Goal: Check status: Check status

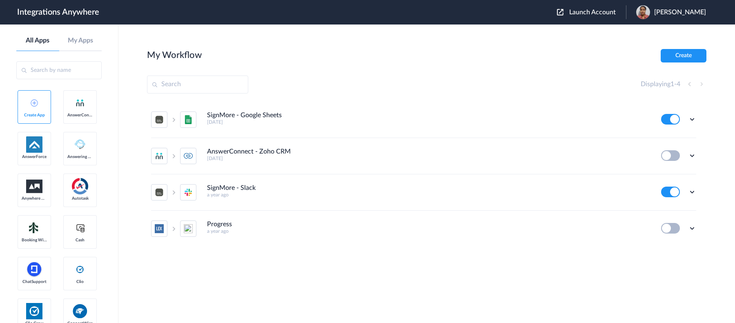
click at [569, 13] on span "Launch Account" at bounding box center [592, 12] width 47 height 7
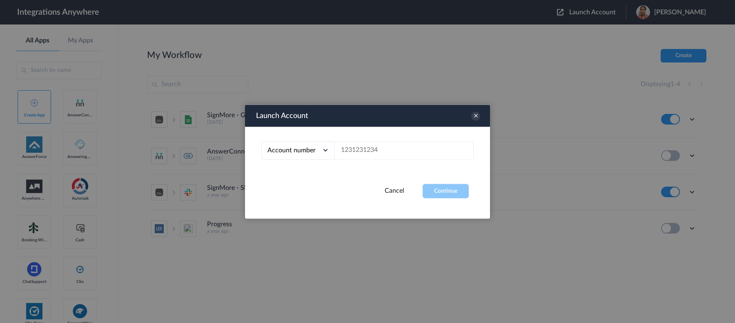
click at [443, 160] on div "Account number Account number Email address" at bounding box center [367, 155] width 245 height 57
click at [435, 147] on input "text" at bounding box center [404, 150] width 139 height 18
paste input "1210005298"
type input "1210005298"
click at [447, 189] on button "Continue" at bounding box center [446, 191] width 46 height 14
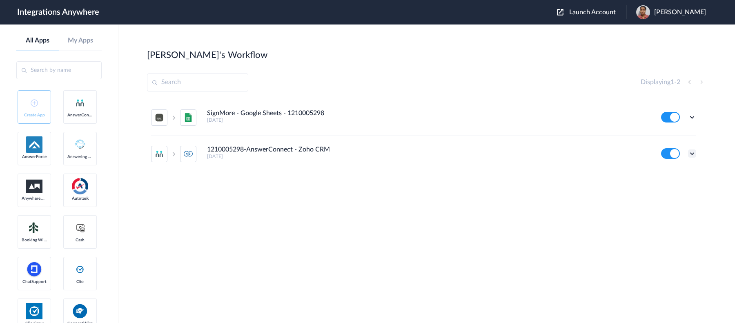
click at [691, 154] on icon at bounding box center [692, 153] width 8 height 8
click at [661, 187] on link "Task history" at bounding box center [668, 188] width 39 height 6
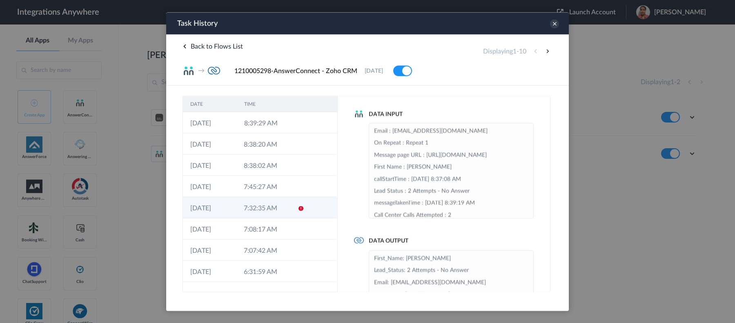
click at [250, 213] on td "7:32:35 AM" at bounding box center [264, 207] width 54 height 21
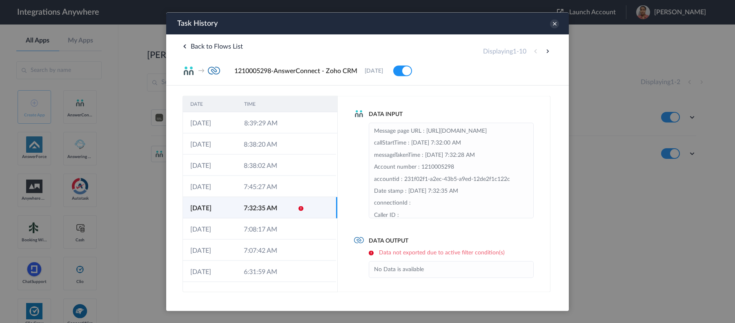
scroll to position [65, 0]
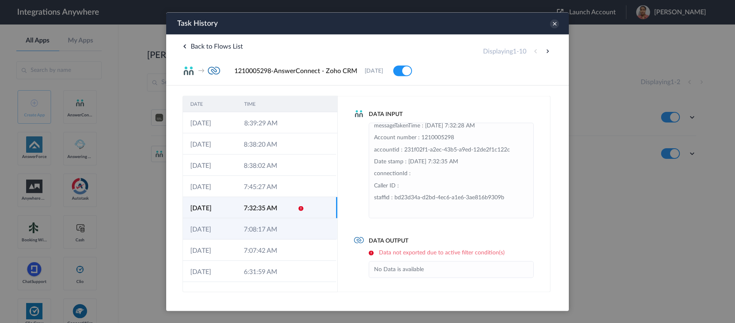
click at [263, 218] on td "7:08:17 AM" at bounding box center [264, 228] width 54 height 21
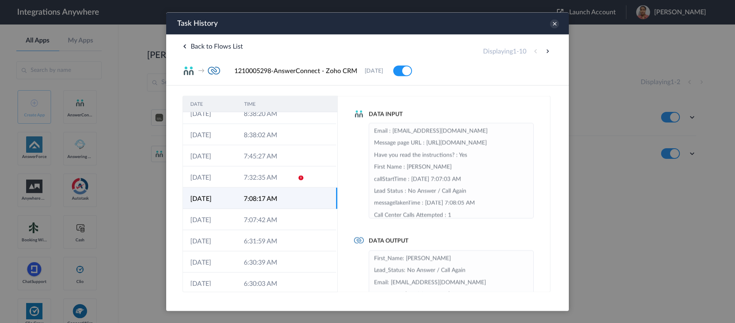
scroll to position [38, 0]
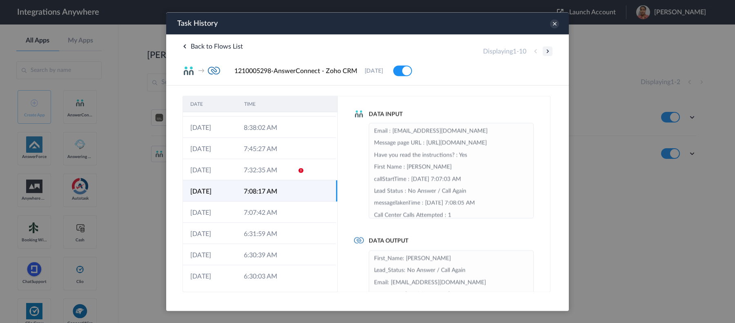
click at [550, 53] on button at bounding box center [548, 51] width 10 height 10
click at [549, 51] on button at bounding box center [548, 51] width 10 height 10
click at [547, 51] on button at bounding box center [548, 51] width 10 height 10
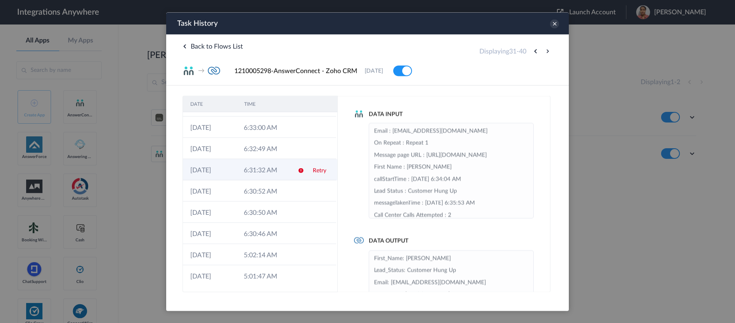
click at [232, 170] on td "[DATE]" at bounding box center [210, 169] width 54 height 21
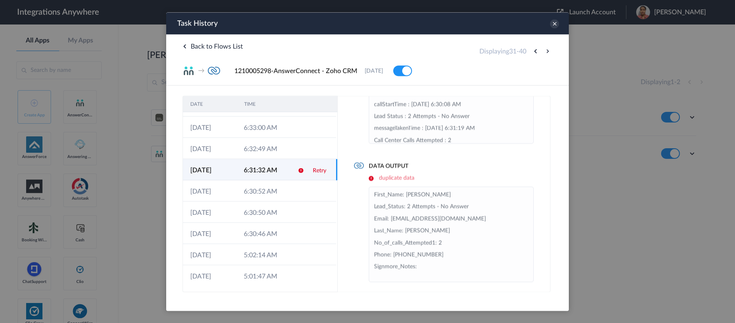
scroll to position [78, 0]
click at [406, 174] on h6 "duplicate data" at bounding box center [451, 174] width 165 height 7
